Goal: Task Accomplishment & Management: Use online tool/utility

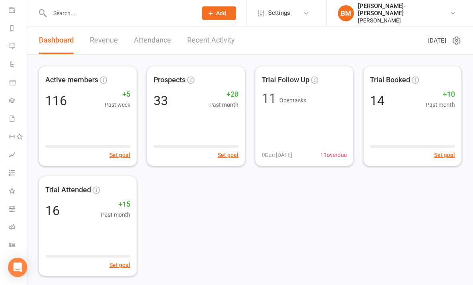
scroll to position [93, 1]
click at [9, 243] on icon at bounding box center [12, 245] width 6 height 6
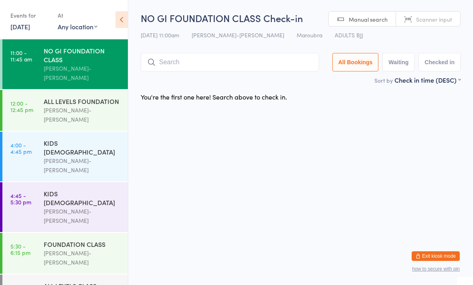
click at [193, 61] on input "search" at bounding box center [230, 62] width 179 height 18
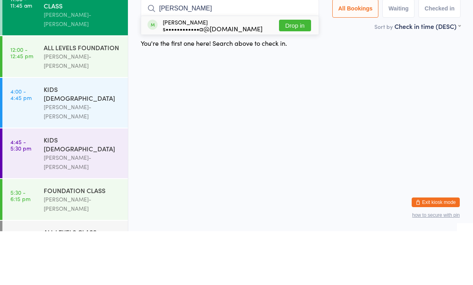
type input "[PERSON_NAME]"
click at [289, 73] on button "Drop in" at bounding box center [295, 79] width 32 height 12
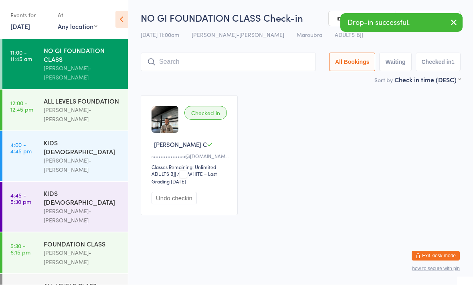
click at [60, 54] on div "NO GI FOUNDATION CLASS" at bounding box center [82, 55] width 77 height 18
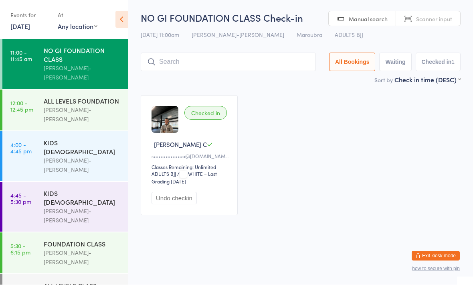
click at [236, 49] on div "NO GI FOUNDATION CLASS Check-in [DATE] 11:00am [PERSON_NAME]-Jitsu Maroubra Mar…" at bounding box center [301, 43] width 320 height 64
click at [255, 57] on input "search" at bounding box center [228, 62] width 175 height 18
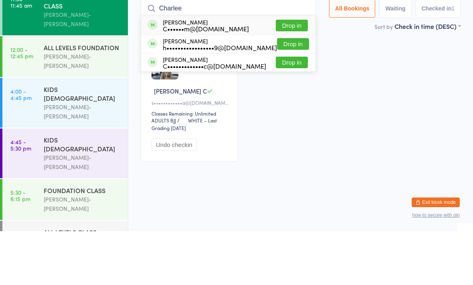
type input "Charlee"
click at [292, 73] on button "Drop in" at bounding box center [292, 79] width 32 height 12
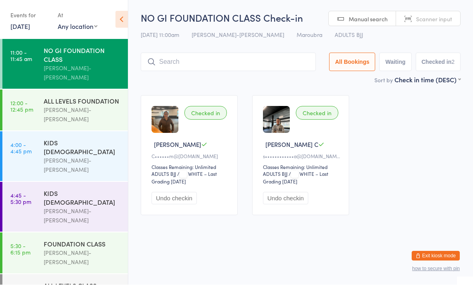
click at [175, 78] on div "Sort by Check in time (DESC) First name (ASC) First name (DESC) Last name (ASC)…" at bounding box center [301, 79] width 320 height 9
click at [223, 61] on input "search" at bounding box center [228, 62] width 175 height 18
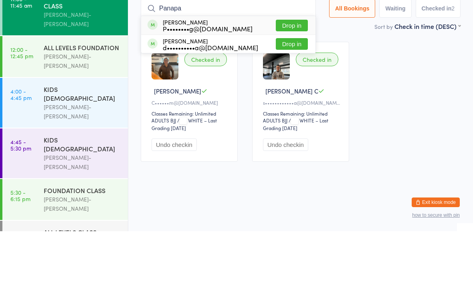
type input "Panapa"
click at [292, 73] on button "Drop in" at bounding box center [292, 79] width 32 height 12
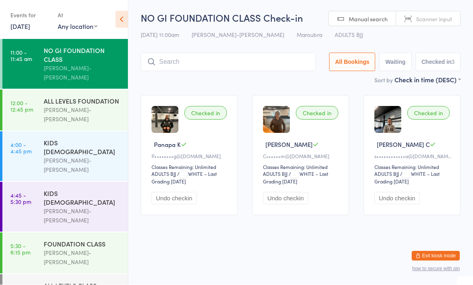
click at [195, 59] on input "search" at bounding box center [228, 62] width 175 height 18
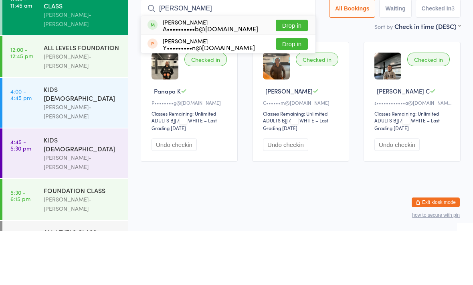
type input "[PERSON_NAME]"
click at [292, 73] on button "Drop in" at bounding box center [292, 79] width 32 height 12
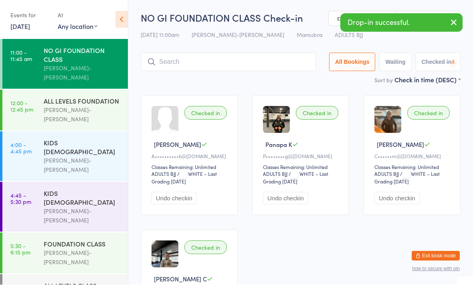
scroll to position [0, 0]
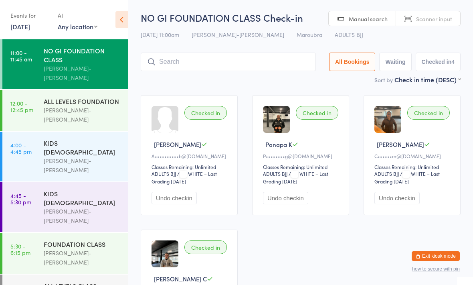
click at [199, 60] on input "search" at bounding box center [228, 62] width 175 height 18
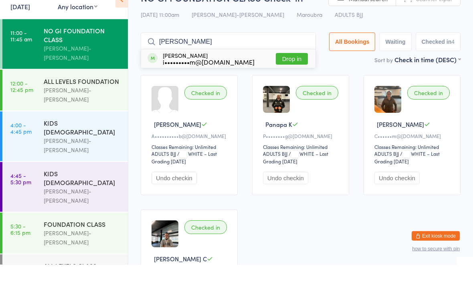
type input "[PERSON_NAME]"
click at [287, 73] on button "Drop in" at bounding box center [292, 79] width 32 height 12
